Goal: Information Seeking & Learning: Learn about a topic

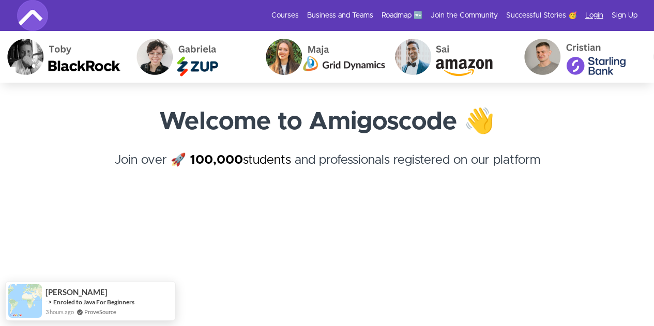
click at [599, 16] on link "Login" at bounding box center [594, 15] width 18 height 10
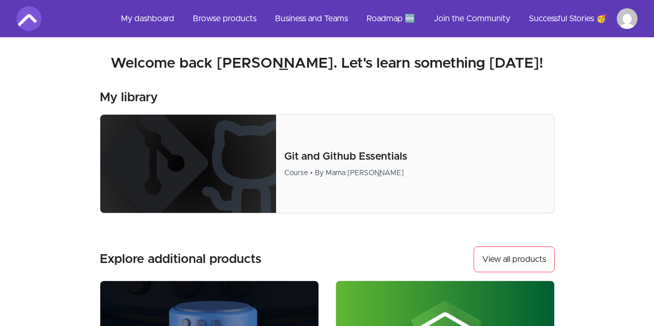
click at [428, 251] on div "Explore additional products View all products" at bounding box center [327, 260] width 455 height 26
click at [140, 20] on link "My dashboard" at bounding box center [148, 18] width 70 height 25
click at [139, 20] on link "My dashboard" at bounding box center [148, 18] width 70 height 25
click at [145, 15] on link "My dashboard" at bounding box center [148, 18] width 70 height 25
click at [177, 142] on img at bounding box center [188, 164] width 176 height 98
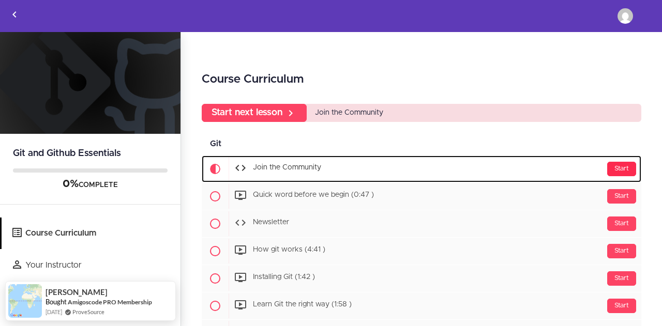
click at [613, 169] on div "Start" at bounding box center [621, 169] width 29 height 14
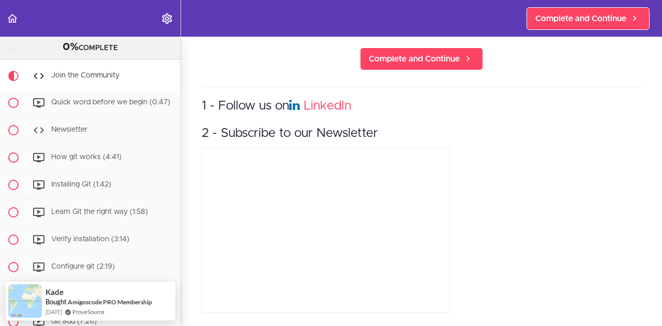
scroll to position [406, 0]
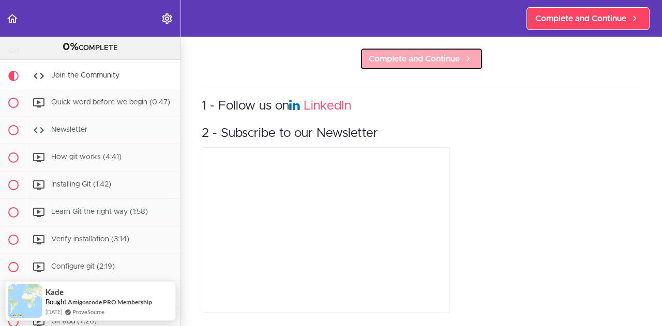
click at [453, 48] on link "Complete and Continue" at bounding box center [421, 59] width 123 height 23
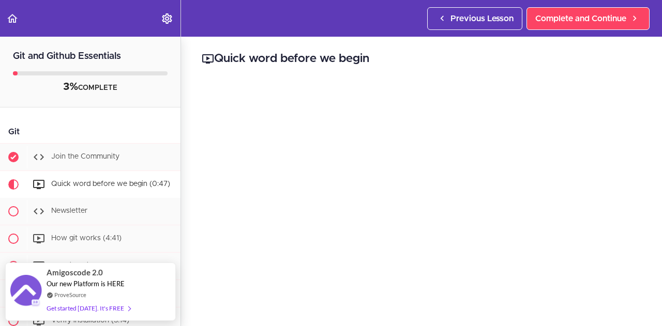
scroll to position [303, 0]
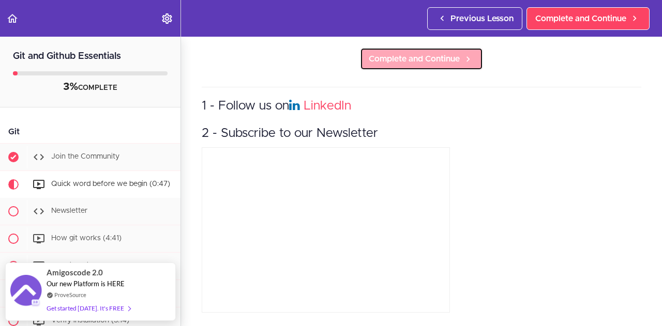
click at [453, 55] on span "Complete and Continue" at bounding box center [414, 59] width 91 height 12
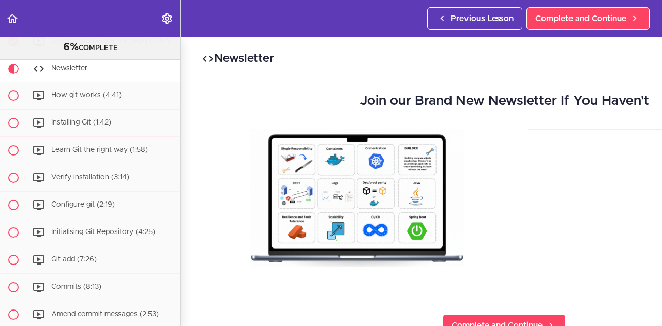
drag, startPoint x: 524, startPoint y: 219, endPoint x: 507, endPoint y: 224, distance: 17.8
click at [463, 225] on div "Join our Brand New Newsletter If You Haven't" at bounding box center [504, 190] width 605 height 215
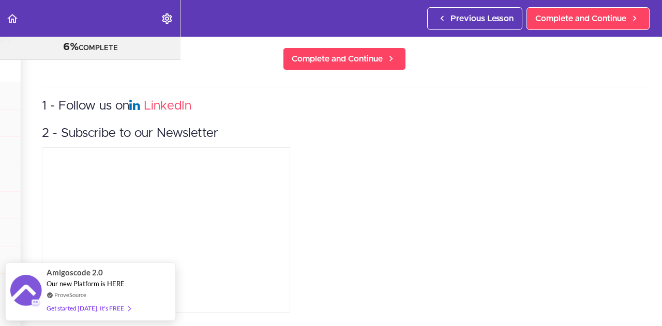
scroll to position [28, 160]
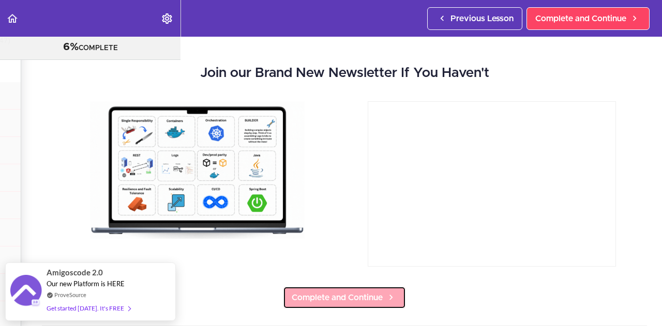
click at [355, 297] on span "Complete and Continue" at bounding box center [337, 298] width 91 height 12
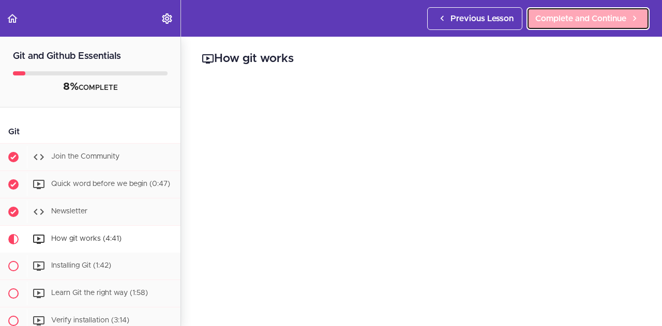
click at [582, 24] on span "Complete and Continue" at bounding box center [580, 18] width 91 height 12
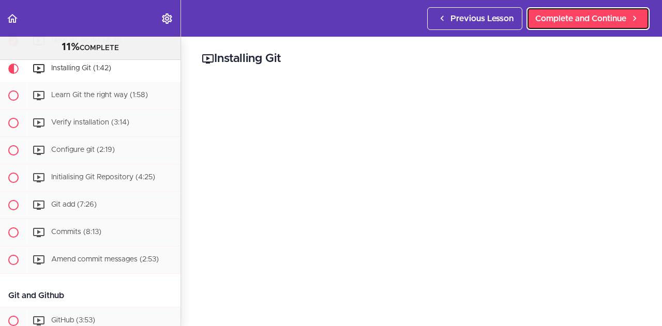
scroll to position [247, 0]
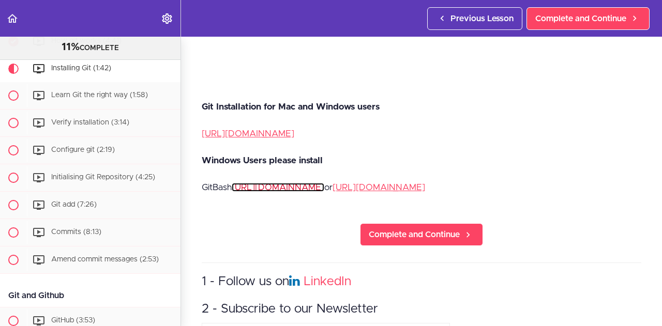
click at [274, 187] on link "https://gitforwindows.org/" at bounding box center [278, 187] width 93 height 9
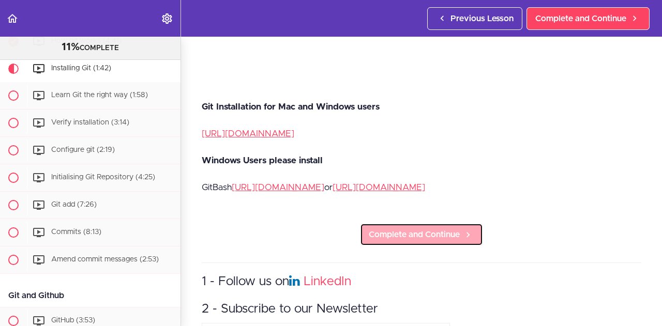
click at [457, 223] on link "Complete and Continue" at bounding box center [421, 234] width 123 height 23
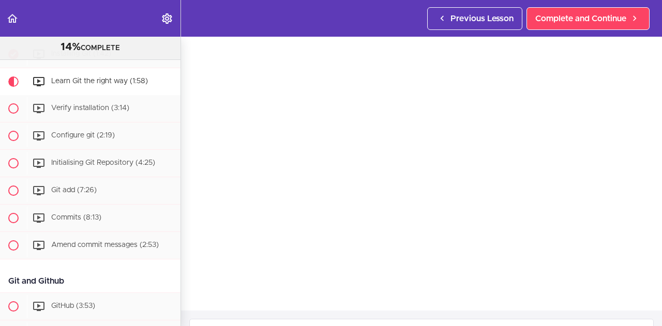
scroll to position [282, 0]
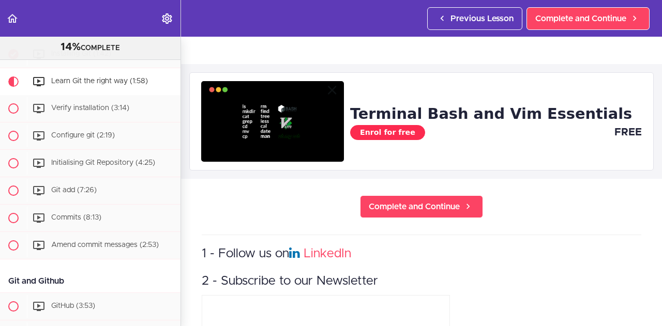
click at [398, 125] on link "Enrol for free" at bounding box center [387, 132] width 75 height 15
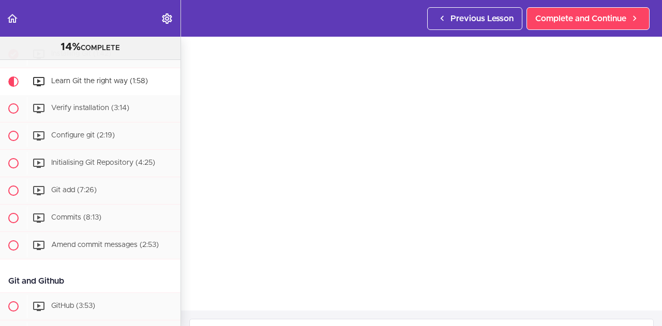
scroll to position [0, 0]
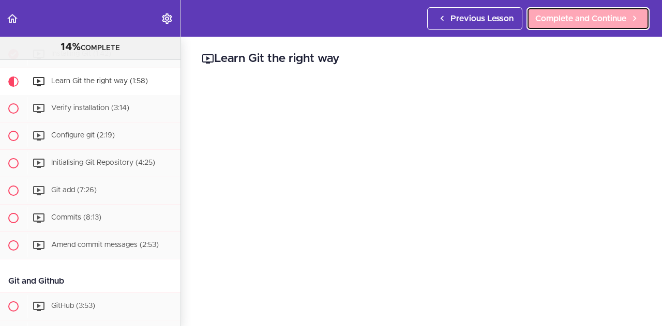
click at [616, 19] on span "Complete and Continue" at bounding box center [580, 18] width 91 height 12
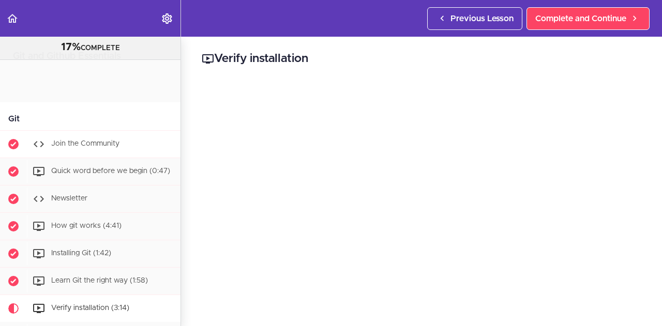
scroll to position [247, 0]
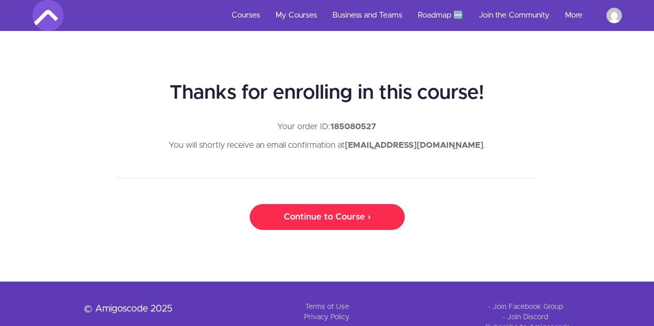
click at [346, 213] on link "Continue to Course ›" at bounding box center [327, 217] width 155 height 26
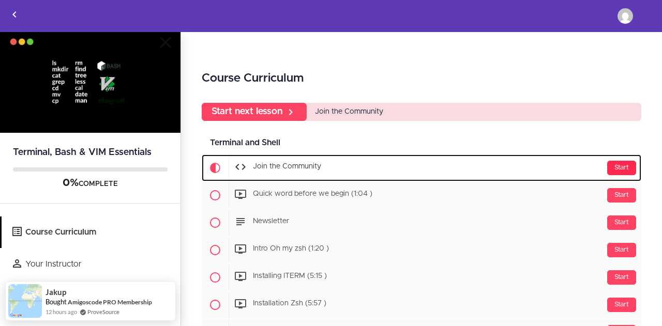
click at [615, 166] on div "Start" at bounding box center [621, 168] width 29 height 14
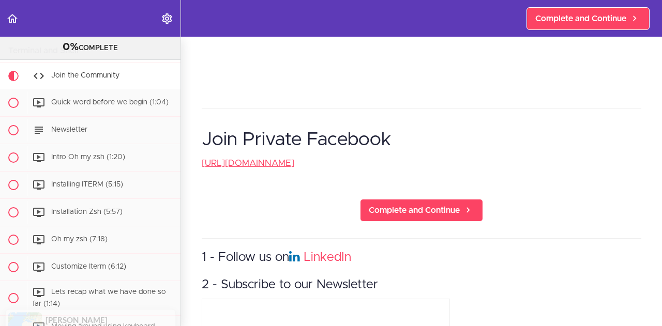
scroll to position [406, 0]
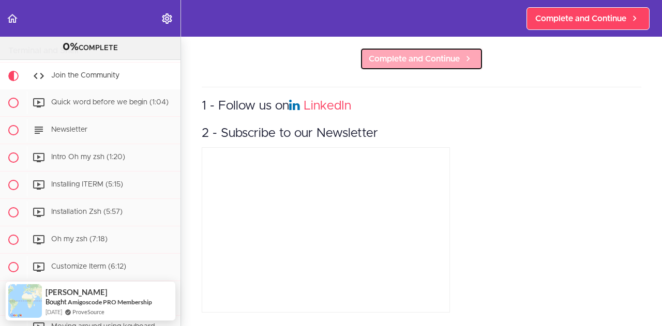
click at [381, 56] on span "Complete and Continue" at bounding box center [414, 59] width 91 height 12
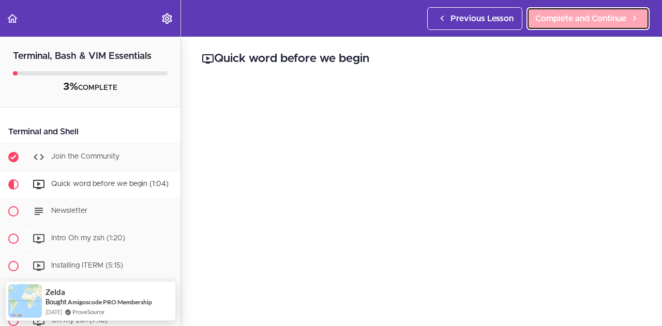
click at [560, 22] on span "Complete and Continue" at bounding box center [580, 18] width 91 height 12
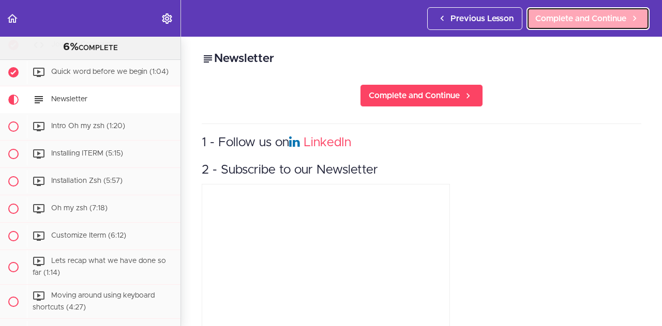
scroll to position [123, 0]
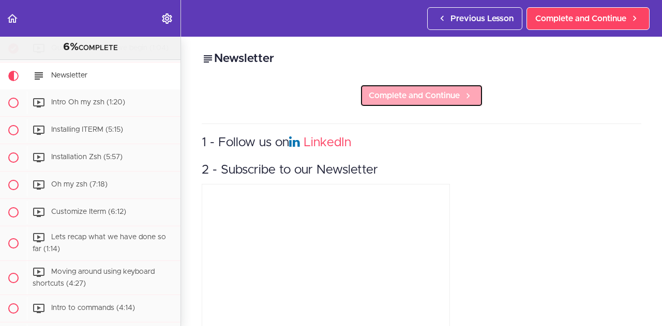
click at [457, 91] on link "Complete and Continue" at bounding box center [421, 95] width 123 height 23
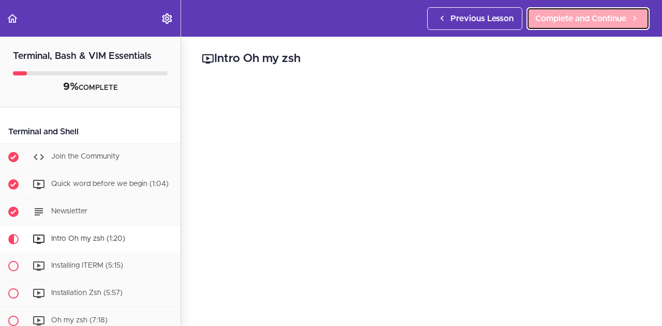
click at [615, 18] on span "Complete and Continue" at bounding box center [580, 18] width 91 height 12
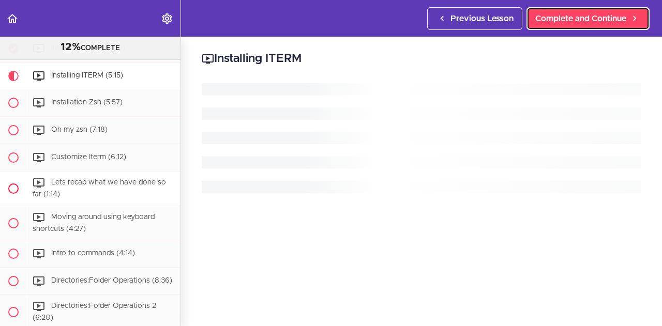
scroll to position [178, 0]
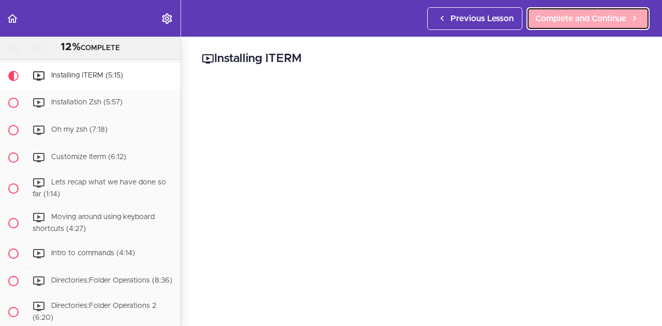
click at [632, 18] on icon at bounding box center [634, 18] width 12 height 11
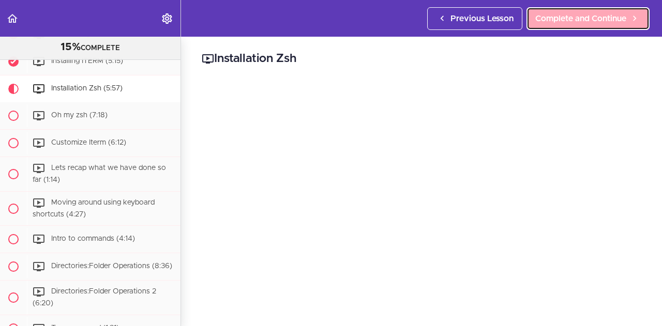
click at [529, 15] on link "Complete and Continue" at bounding box center [587, 18] width 123 height 23
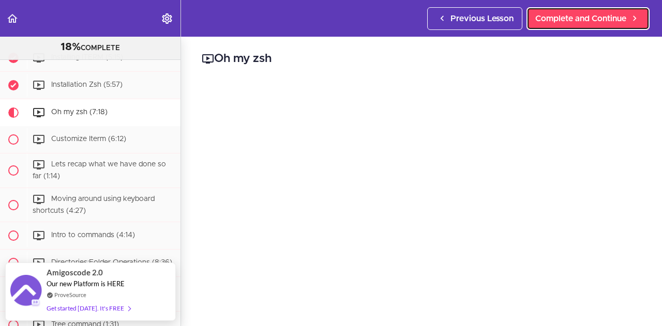
scroll to position [191, 0]
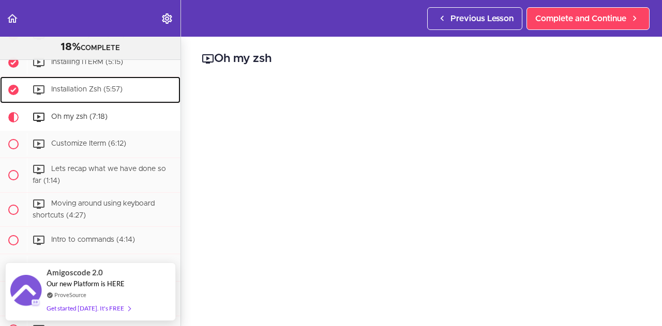
click at [114, 89] on span "Installation Zsh (5:57)" at bounding box center [86, 89] width 71 height 7
click at [86, 88] on span "Installation Zsh (5:57)" at bounding box center [86, 89] width 71 height 7
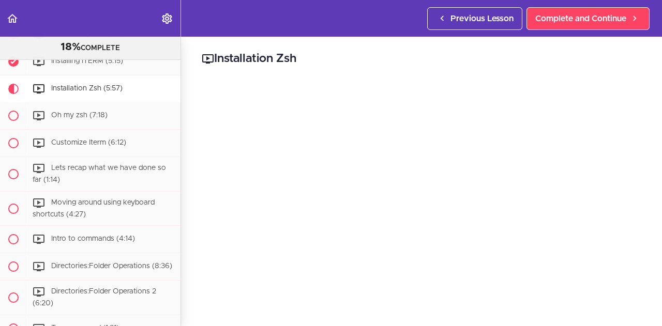
click at [549, 55] on div "Installation Zsh - https://github.com/ohmyzsh/ohmyzsh/wiki/Installing-ZSH Compl…" at bounding box center [421, 182] width 481 height 290
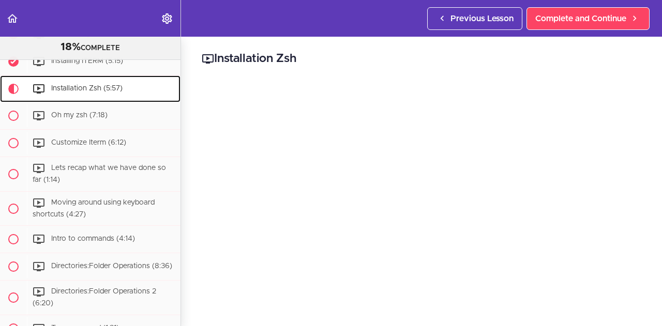
click at [125, 85] on div "Installation Zsh (5:57)" at bounding box center [104, 89] width 154 height 23
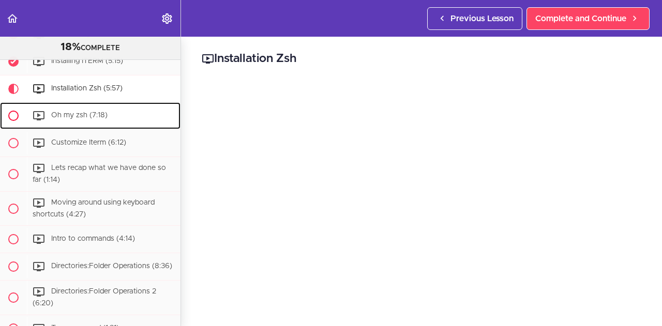
click at [88, 108] on div "Oh my zsh (7:18)" at bounding box center [104, 115] width 154 height 23
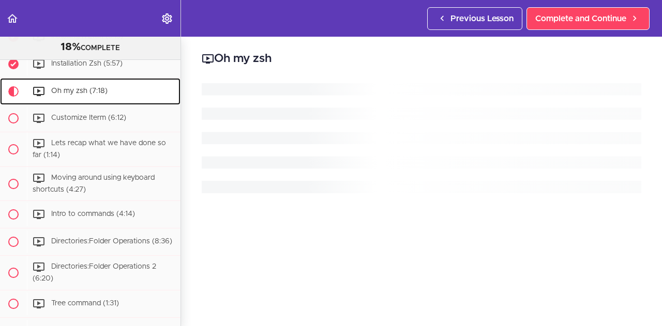
scroll to position [220, 0]
